Goal: Information Seeking & Learning: Find specific fact

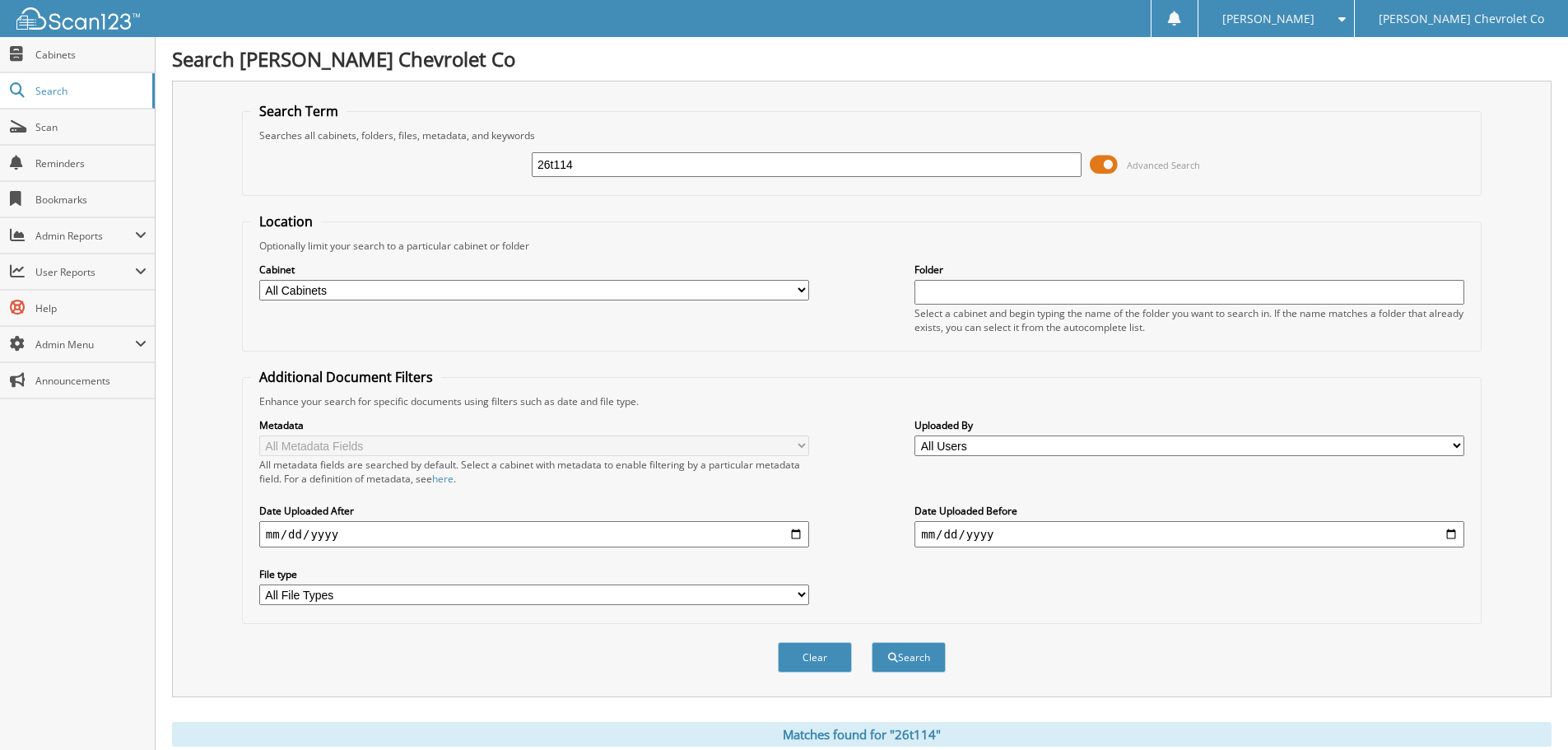
drag, startPoint x: 620, startPoint y: 169, endPoint x: 475, endPoint y: 196, distance: 147.5
click at [474, 195] on fieldset "Search Term Searches all cabinets, folders, files, metadata, and keywords 26t11…" at bounding box center [861, 149] width 1239 height 94
type input "25t267"
click at [871, 642] on button "Search" at bounding box center [908, 656] width 74 height 30
click at [925, 654] on button "Search" at bounding box center [908, 656] width 74 height 30
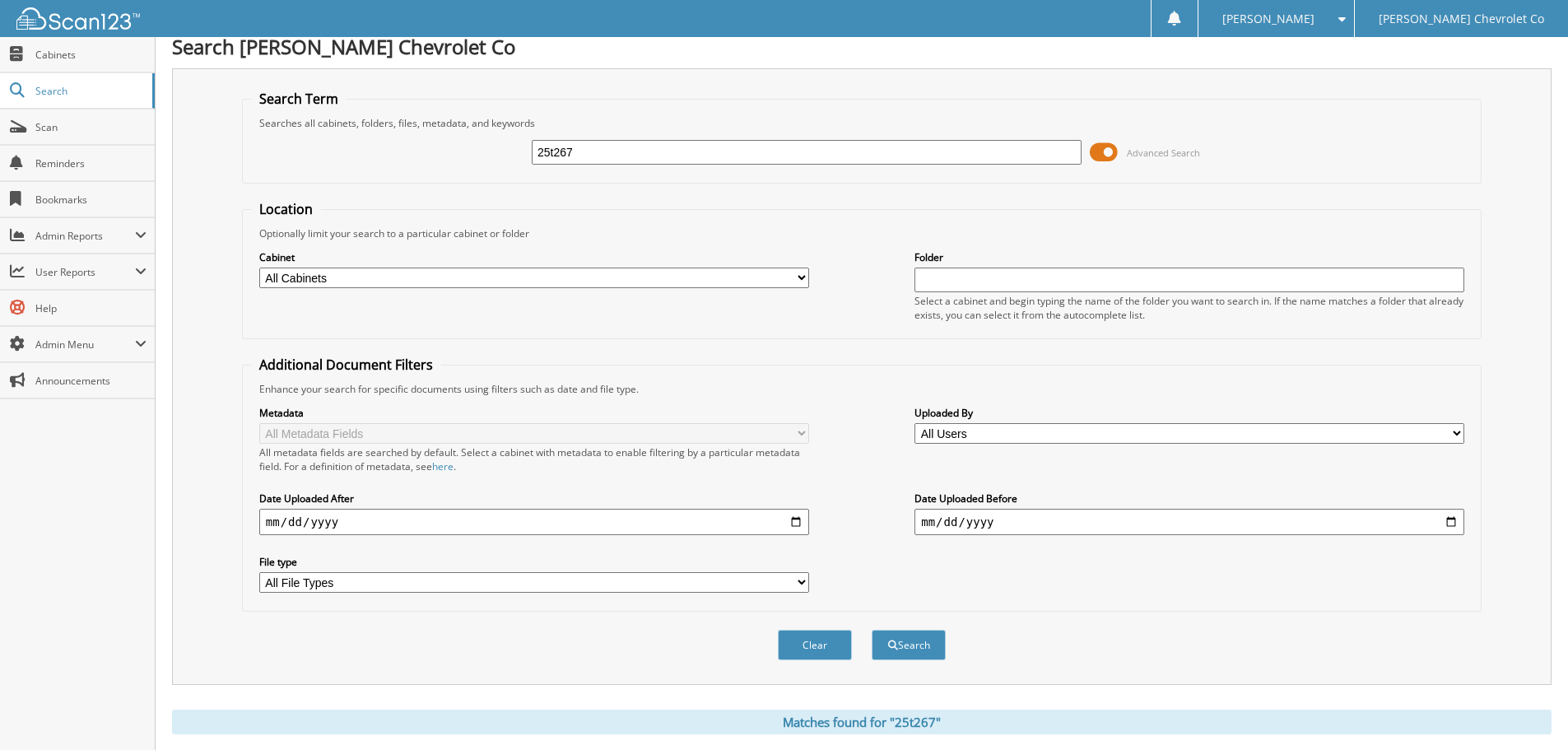
scroll to position [576, 0]
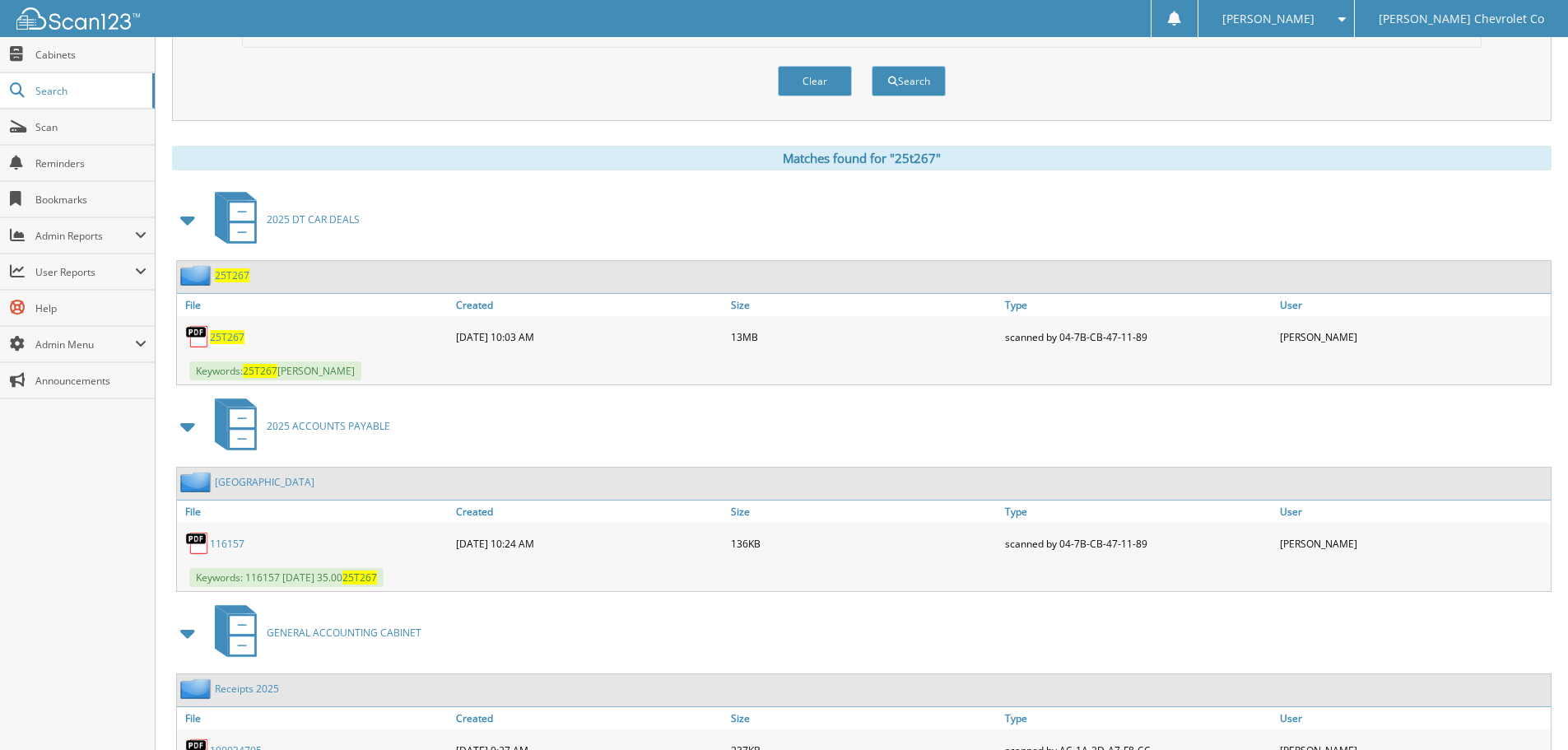
click at [224, 341] on span "25T267" at bounding box center [227, 337] width 34 height 14
click at [72, 89] on span "Search" at bounding box center [89, 91] width 108 height 14
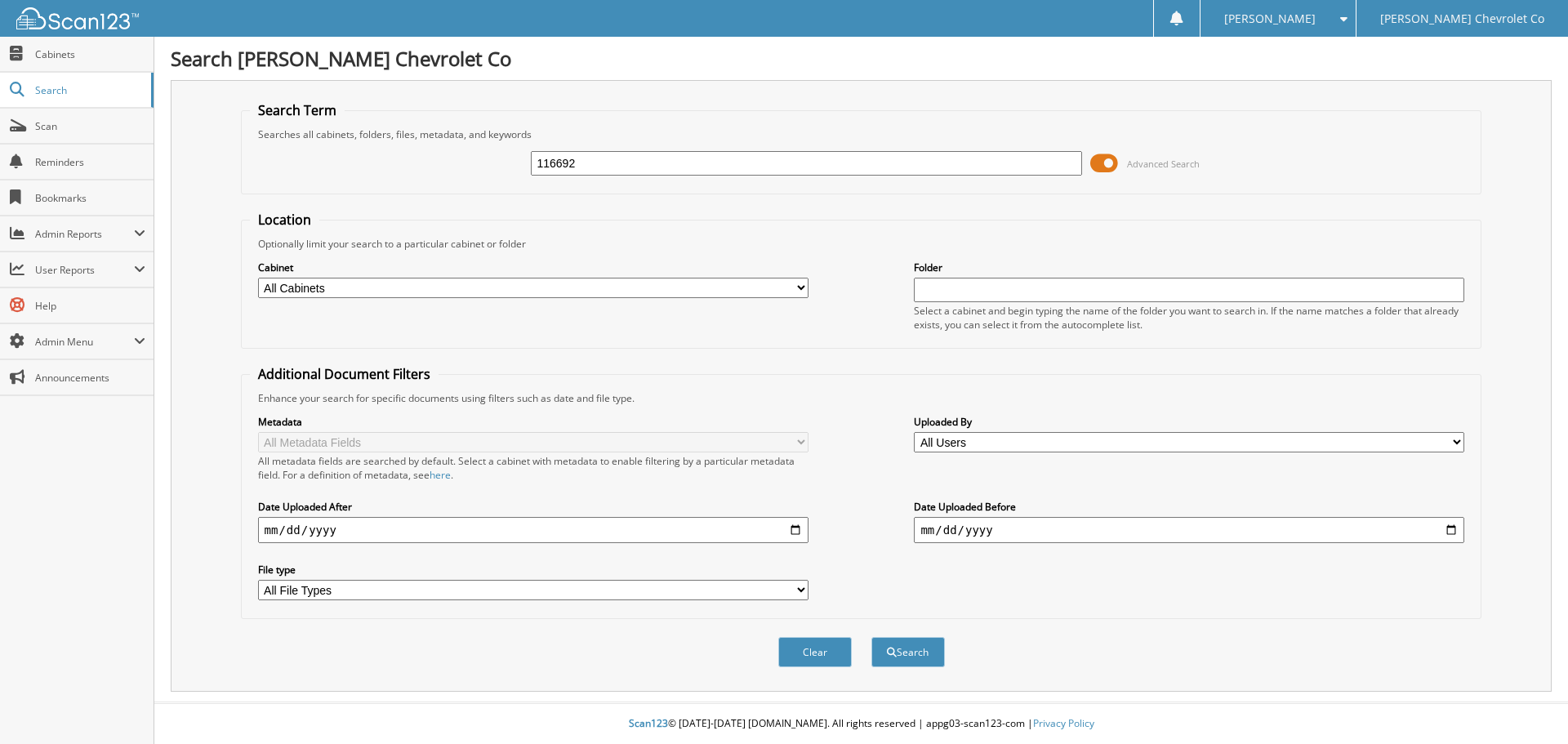
type input "116692"
click at [871, 636] on button "Search" at bounding box center [908, 651] width 73 height 30
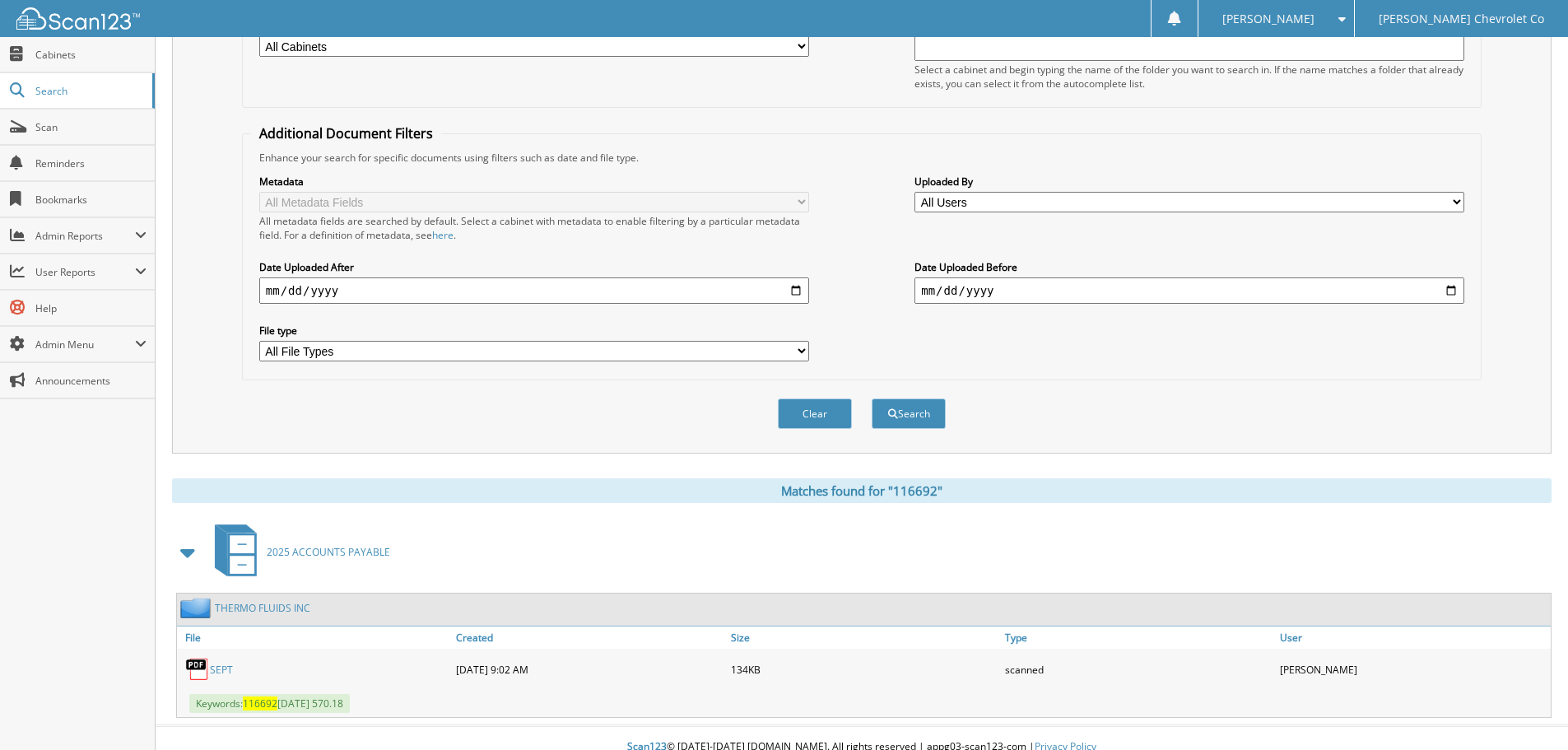
scroll to position [261, 0]
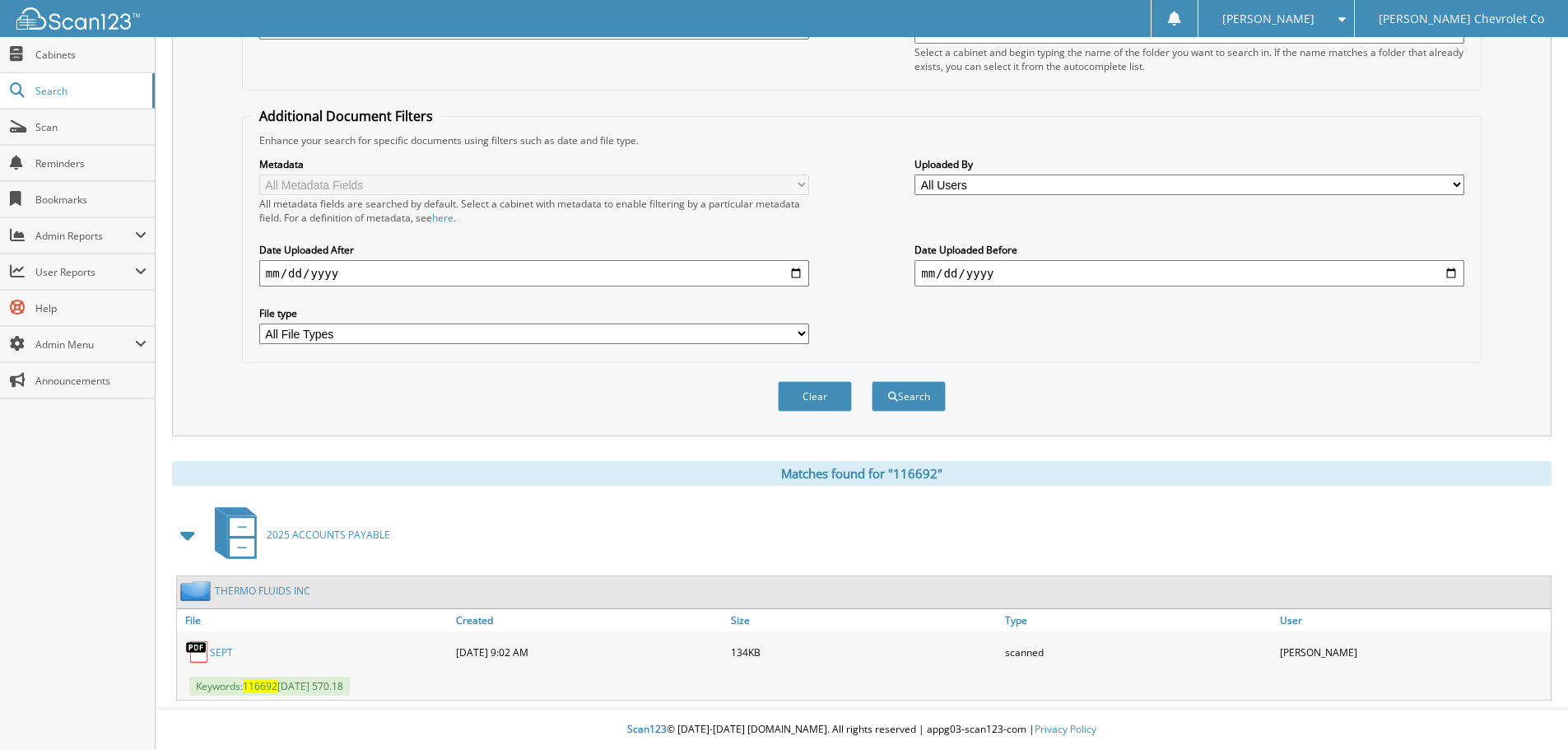
click at [231, 653] on link "SEPT" at bounding box center [221, 652] width 23 height 14
click at [218, 649] on link "SEPT" at bounding box center [221, 652] width 23 height 14
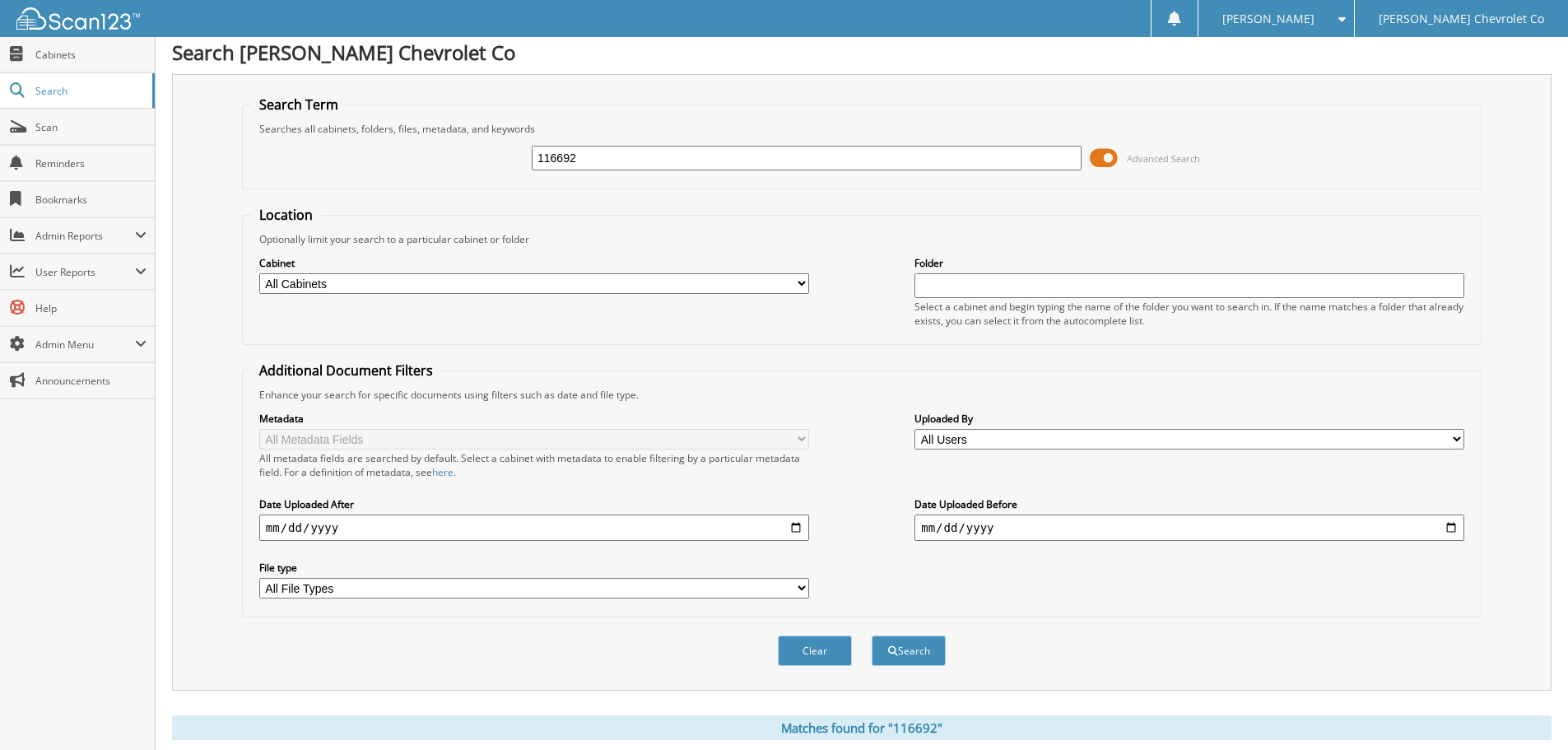
scroll to position [0, 0]
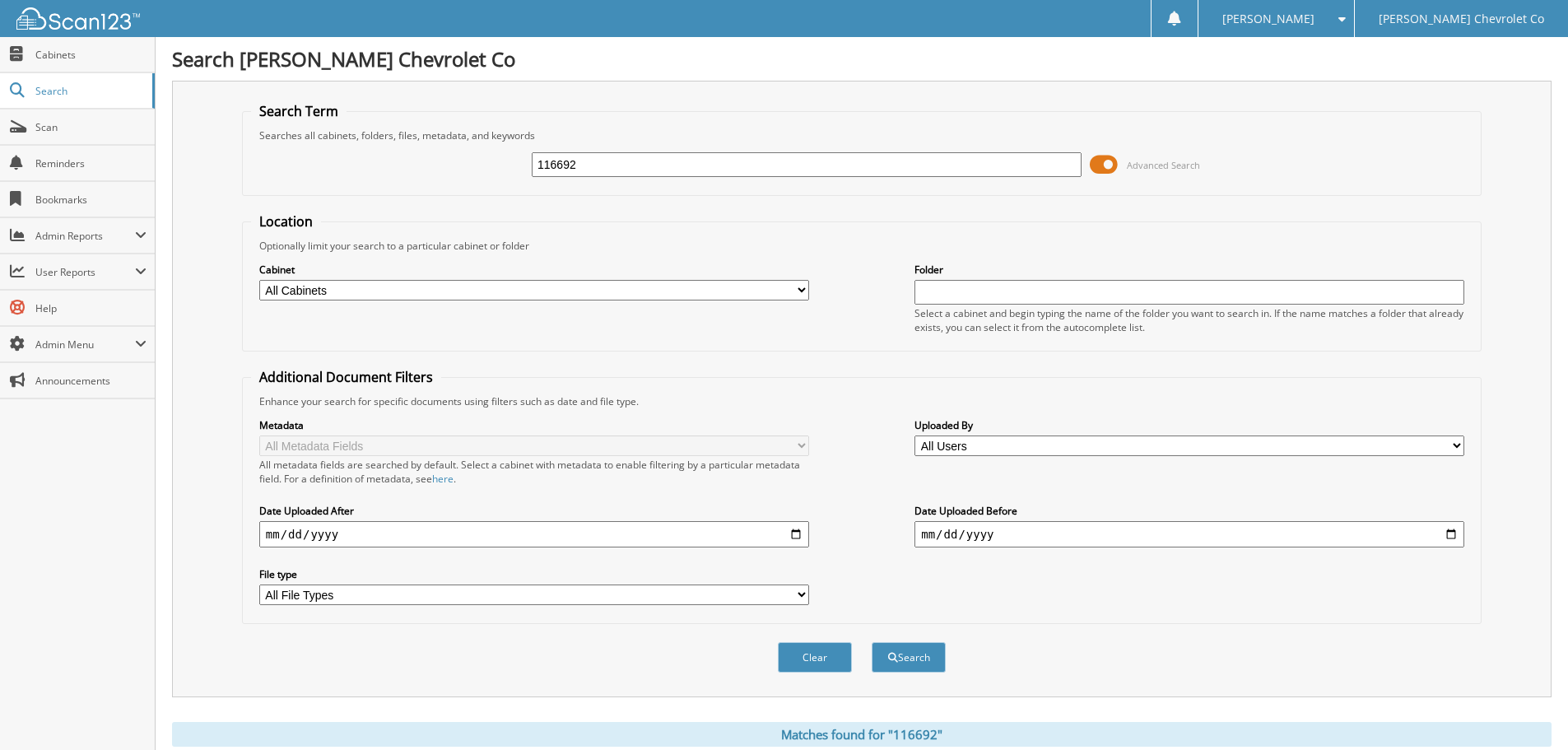
drag, startPoint x: 606, startPoint y: 159, endPoint x: 409, endPoint y: 184, distance: 198.6
click at [410, 182] on div "116692 Advanced Search" at bounding box center [862, 165] width 1221 height 45
type input "116647"
click at [871, 642] on button "Search" at bounding box center [908, 656] width 74 height 30
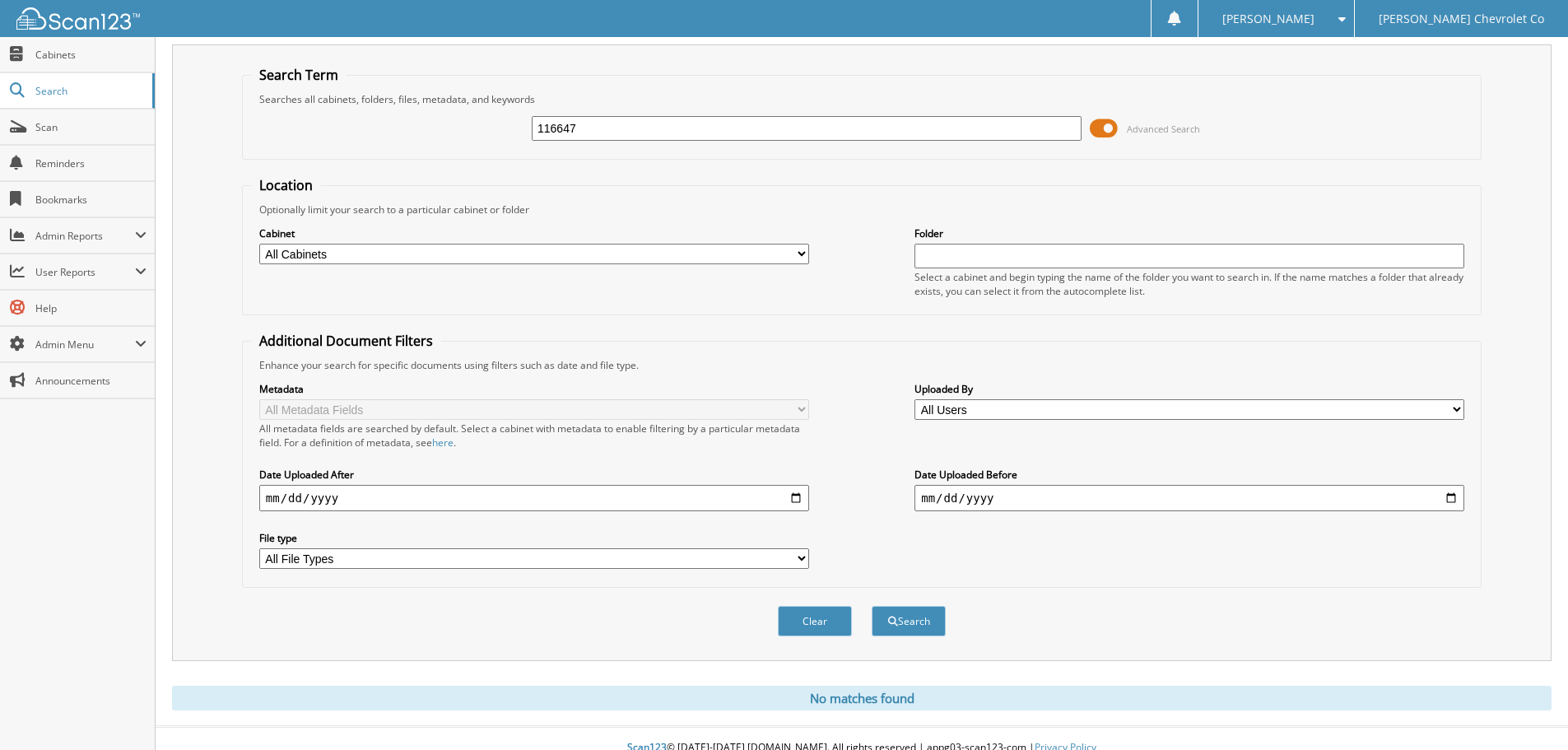
scroll to position [55, 0]
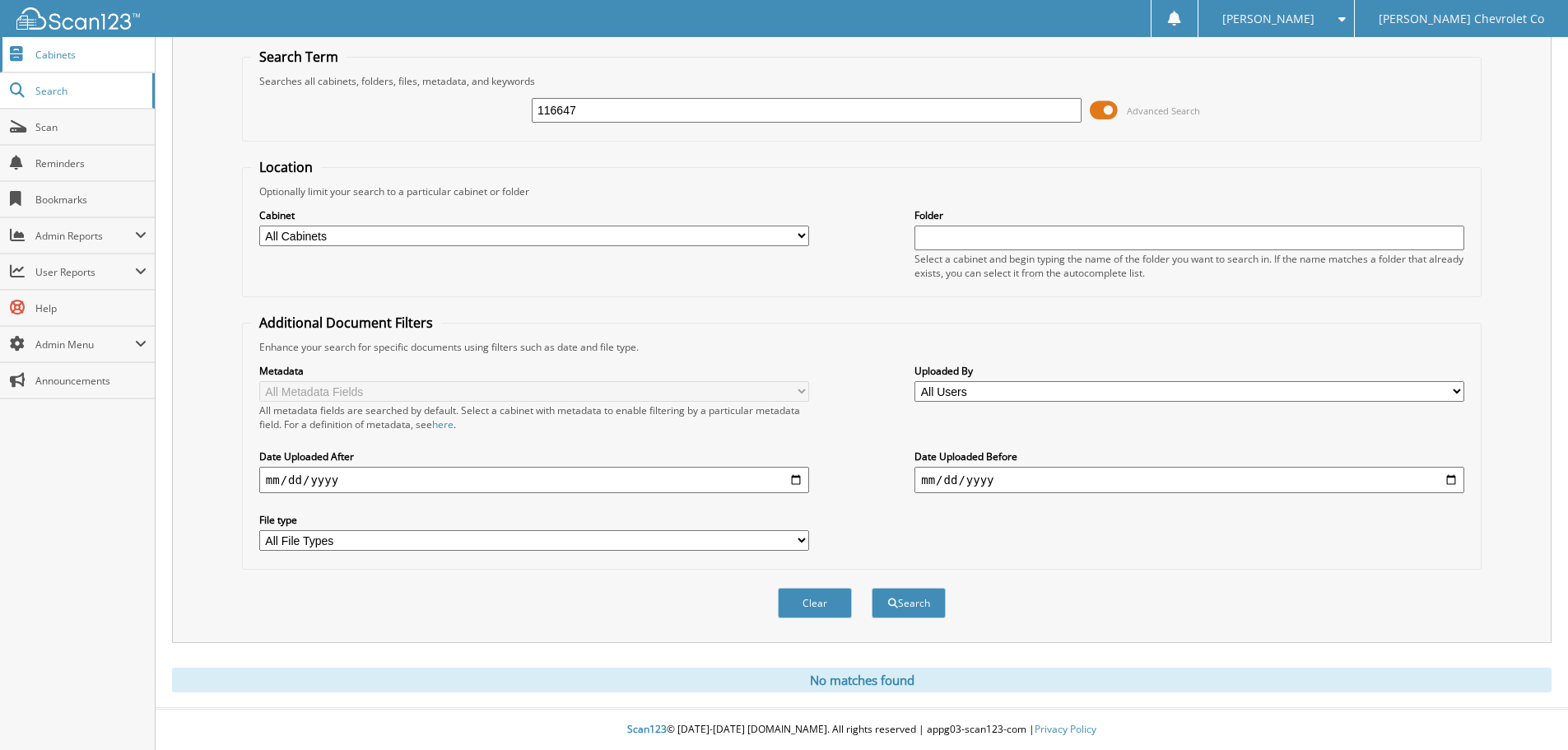
click at [74, 45] on link "Cabinets" at bounding box center [77, 54] width 155 height 35
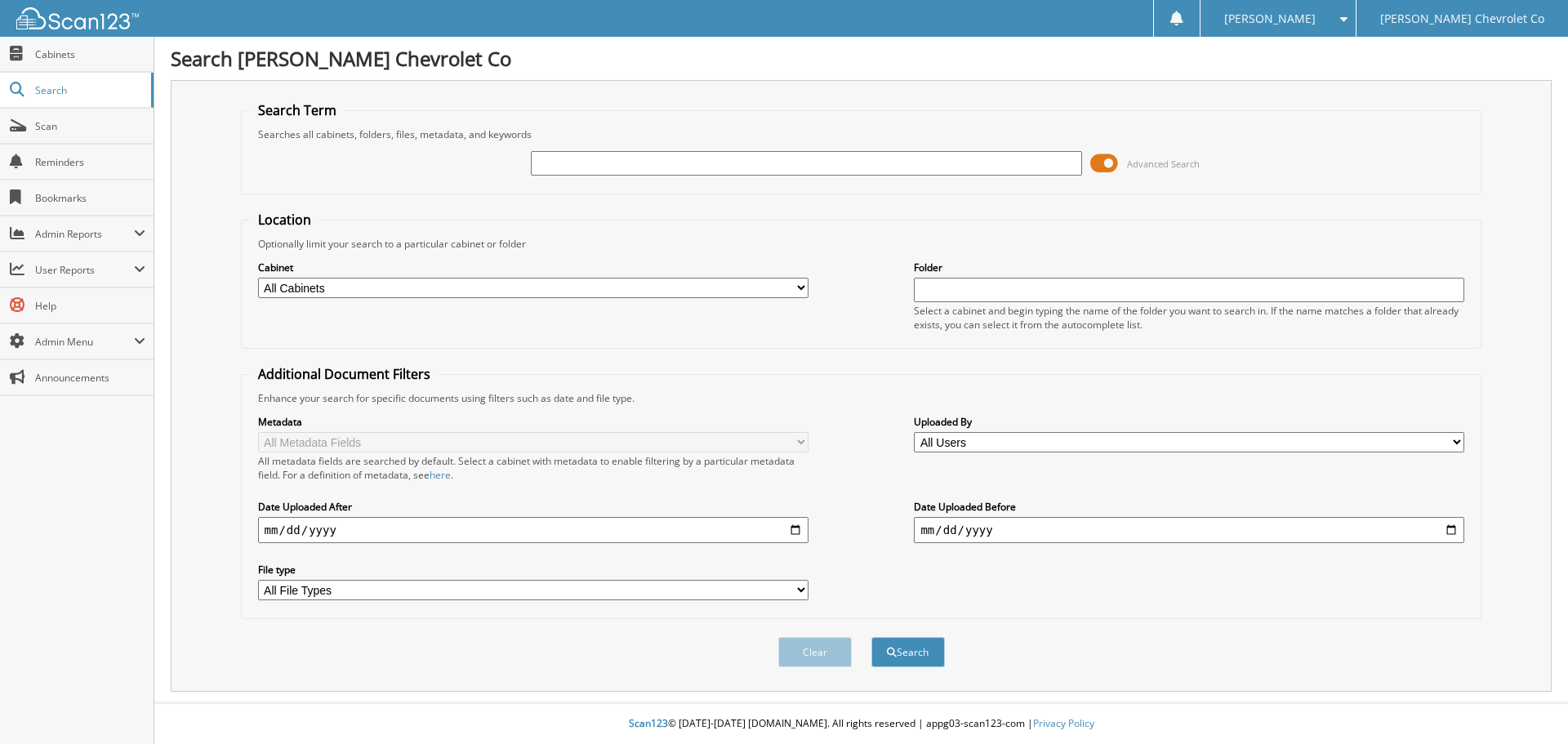
click at [769, 162] on input "text" at bounding box center [806, 163] width 551 height 25
type input "100035483"
click at [871, 636] on button "Search" at bounding box center [908, 651] width 73 height 30
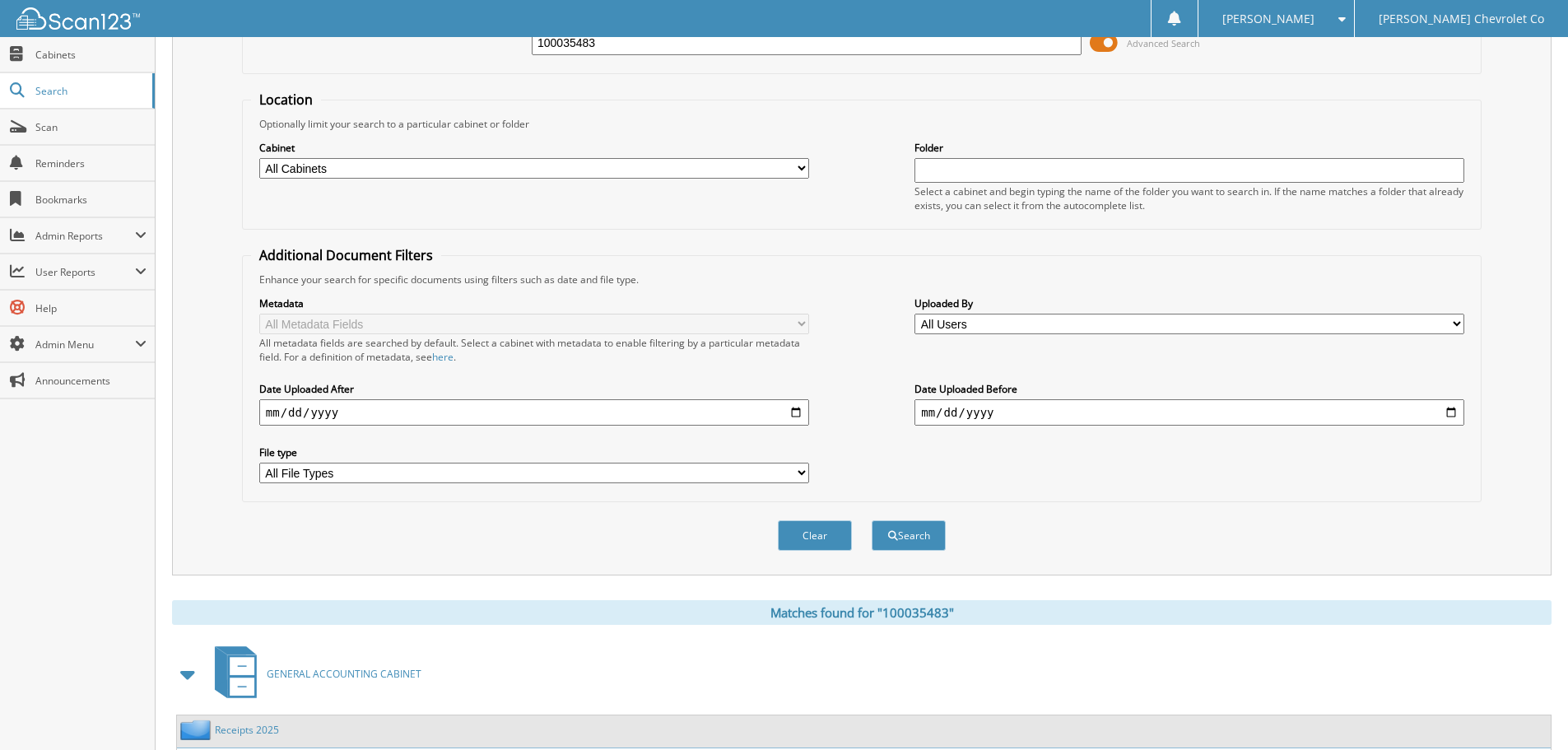
scroll to position [261, 0]
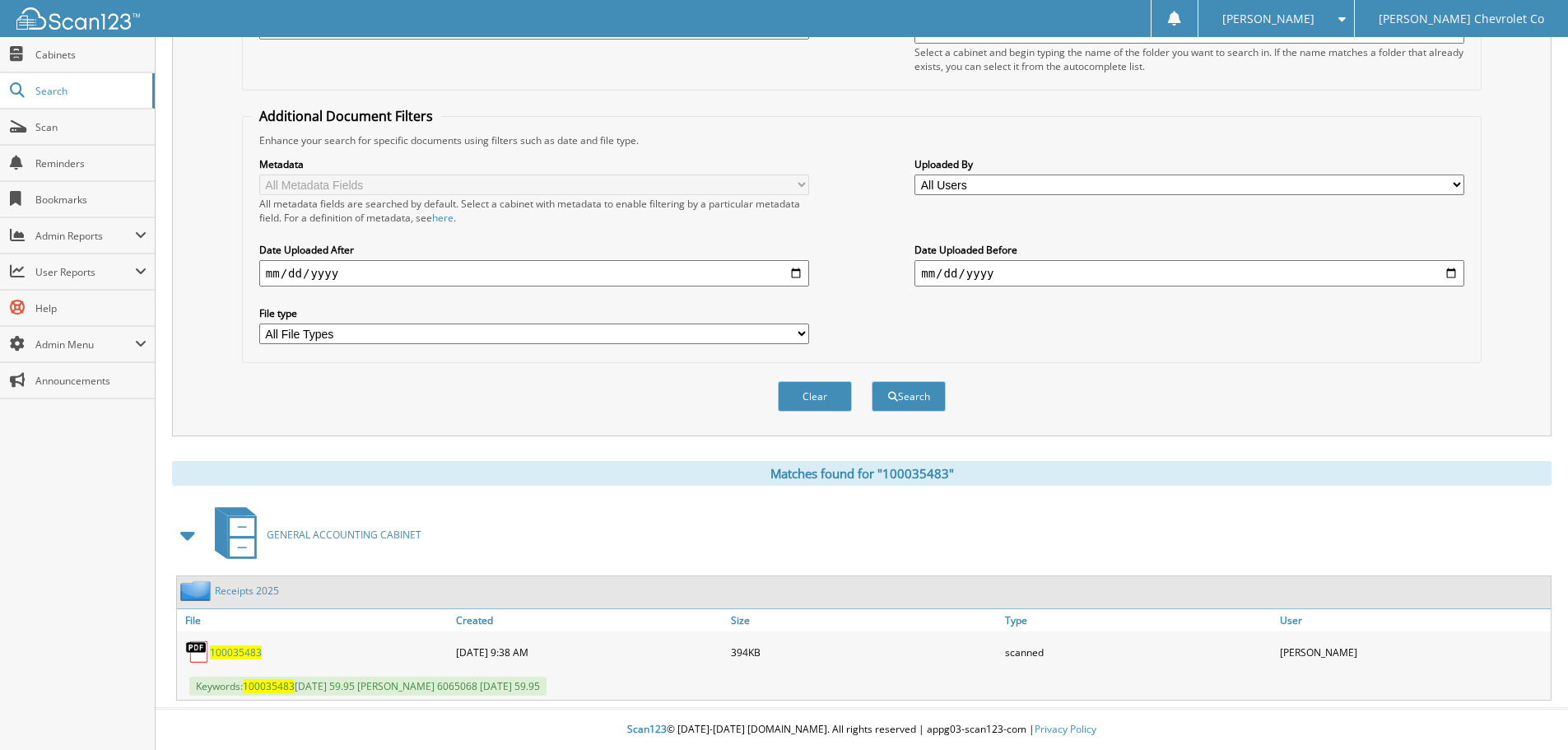
click at [243, 646] on span "100035483" at bounding box center [236, 652] width 52 height 14
click at [1030, 413] on div "Clear Search" at bounding box center [861, 396] width 1239 height 66
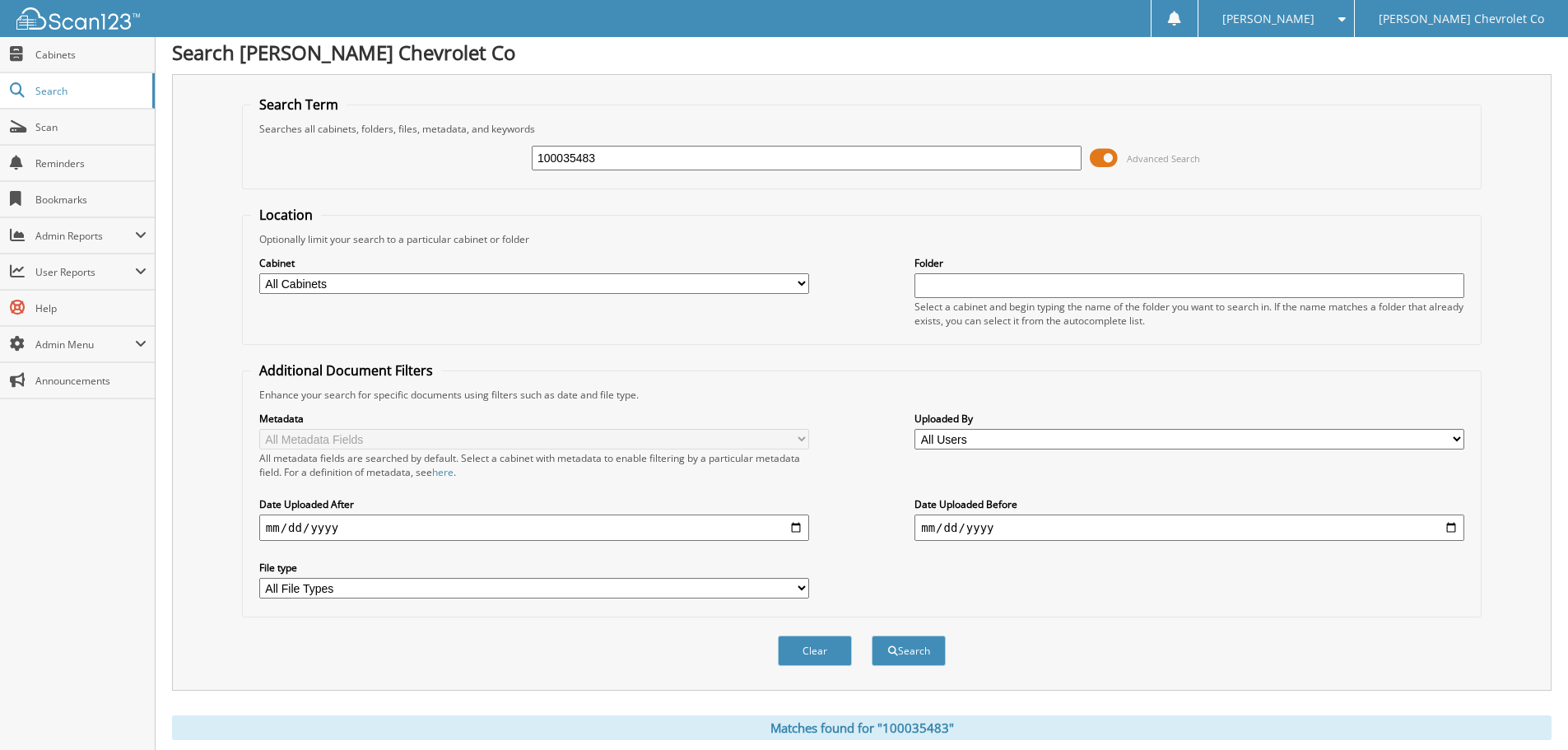
scroll to position [0, 0]
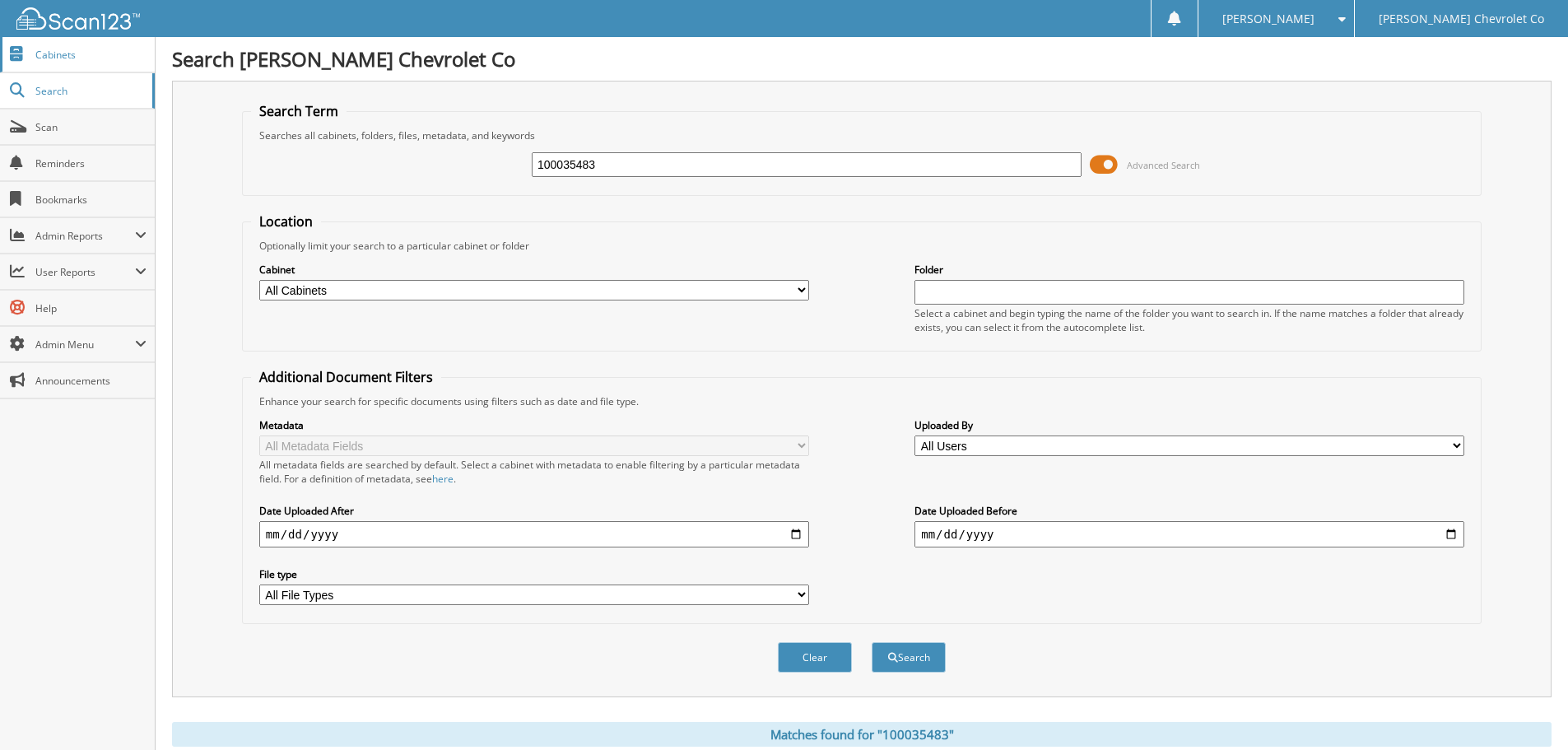
click at [68, 54] on span "Cabinets" at bounding box center [90, 54] width 111 height 14
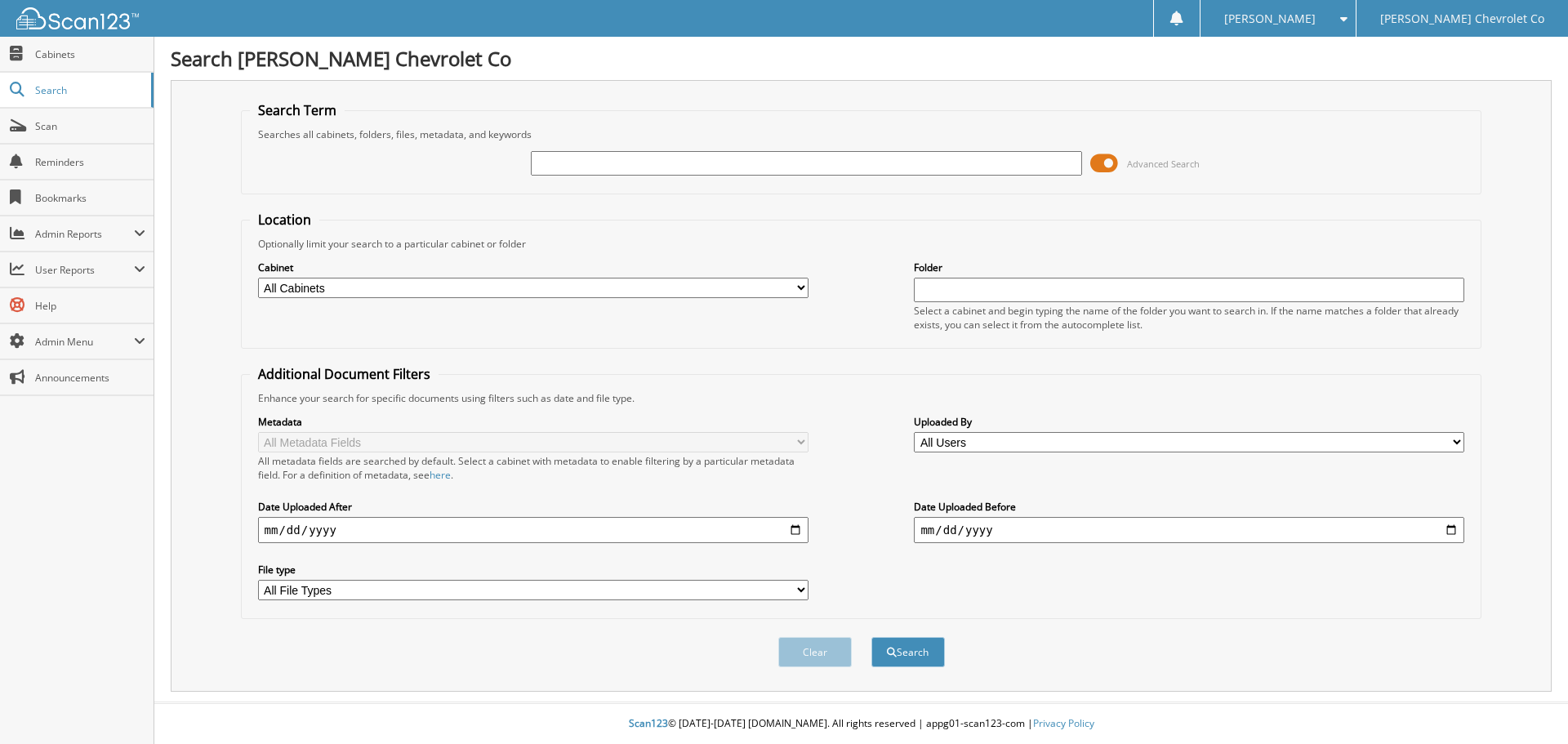
click at [632, 174] on input "text" at bounding box center [806, 163] width 551 height 25
type input "116647"
click at [871, 636] on button "Search" at bounding box center [908, 651] width 73 height 30
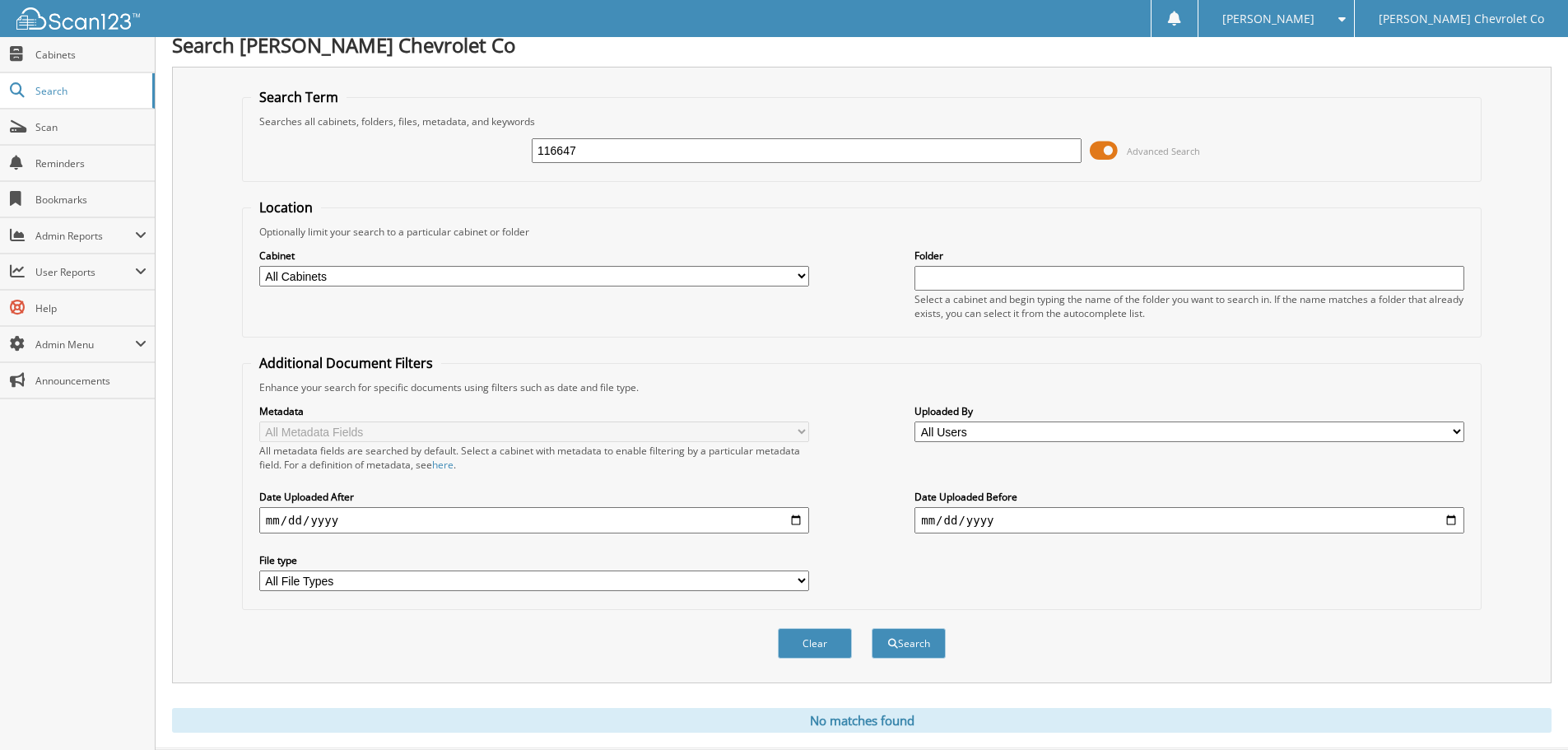
scroll to position [55, 0]
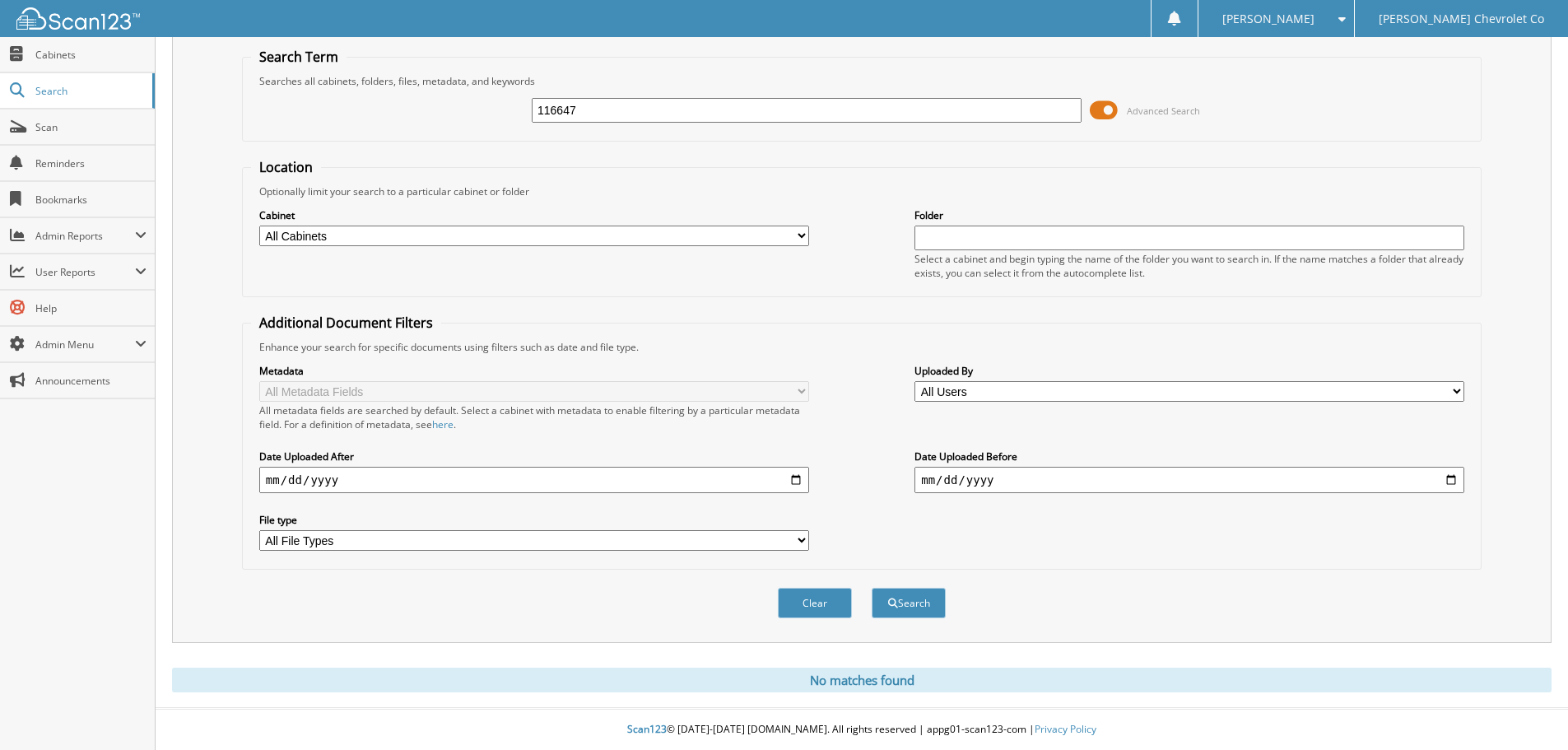
drag, startPoint x: 333, startPoint y: 115, endPoint x: 283, endPoint y: 114, distance: 50.0
click at [283, 114] on div "116647 Advanced Search" at bounding box center [862, 110] width 1221 height 45
type input "116692"
click at [871, 587] on button "Search" at bounding box center [908, 602] width 74 height 30
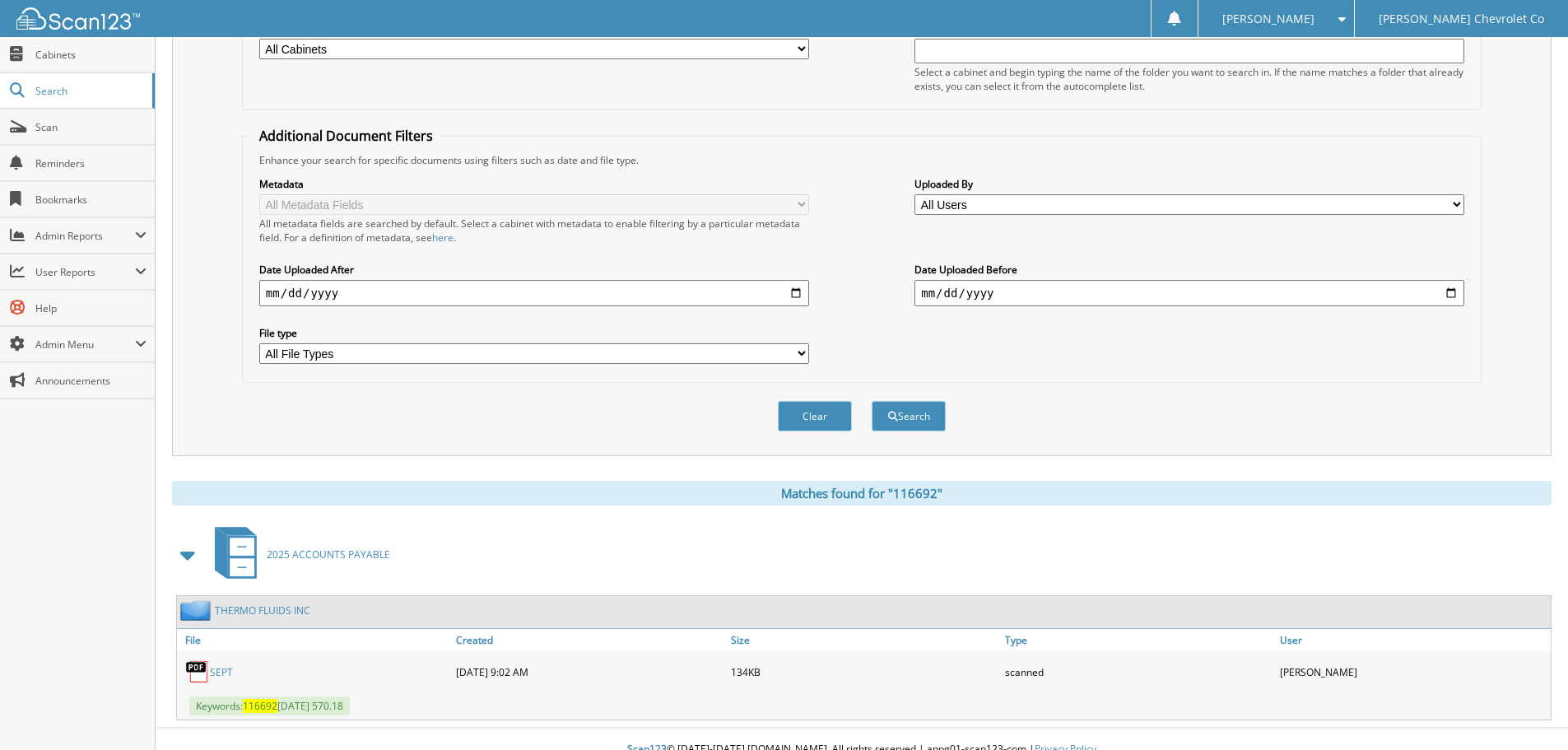
scroll to position [261, 0]
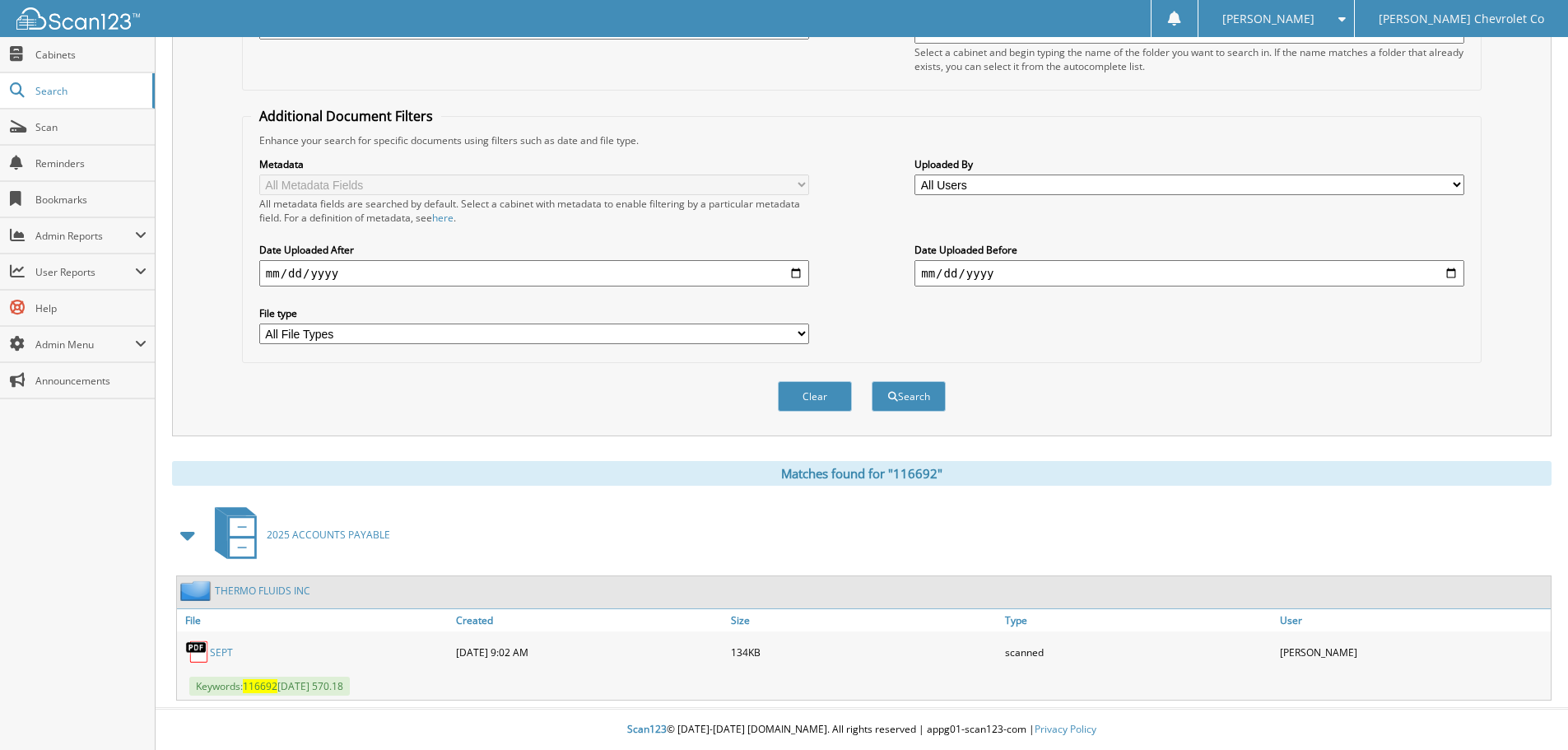
click at [227, 654] on link "SEPT" at bounding box center [221, 652] width 23 height 14
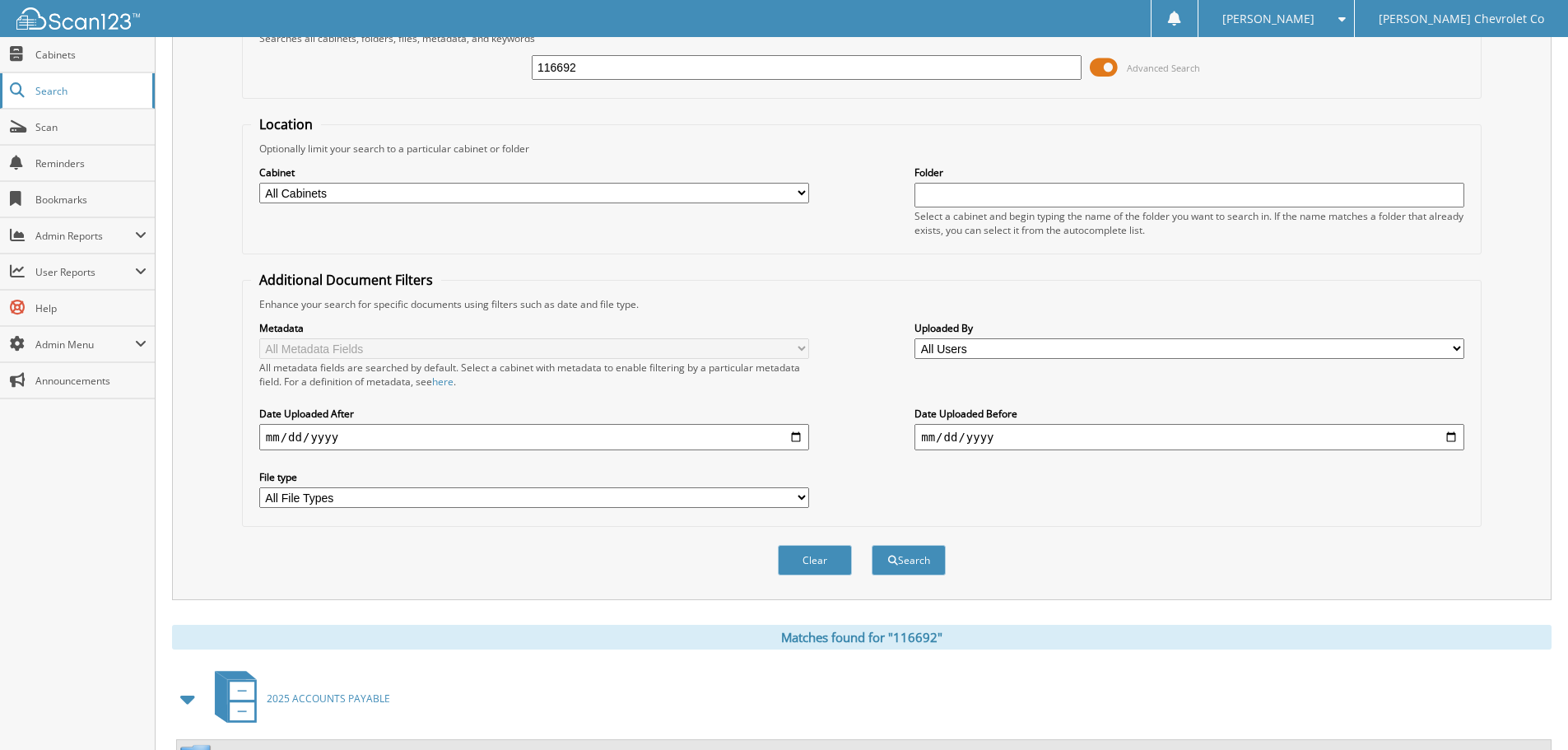
scroll to position [15, 0]
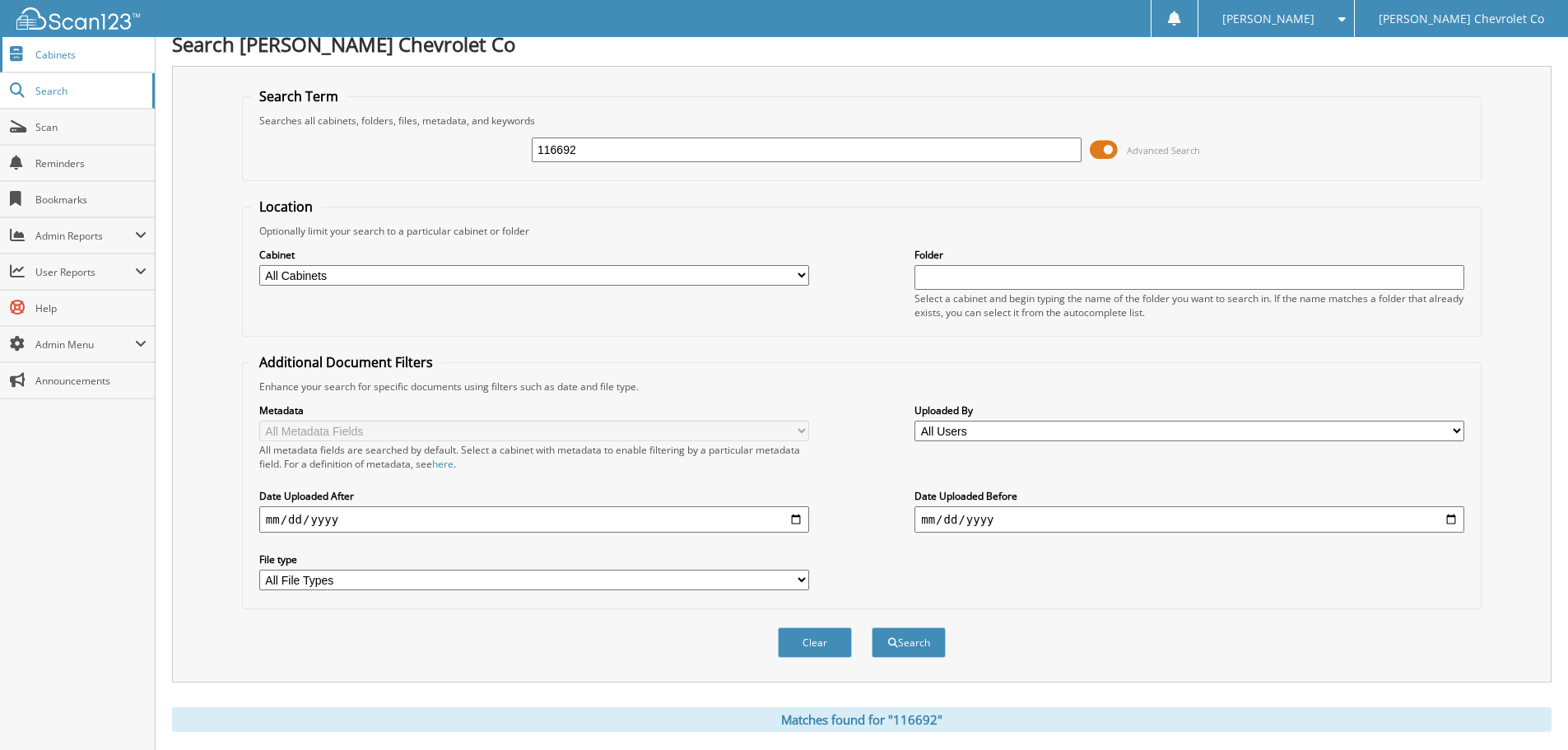
click at [72, 57] on span "Cabinets" at bounding box center [90, 54] width 111 height 14
